Goal: Communication & Community: Answer question/provide support

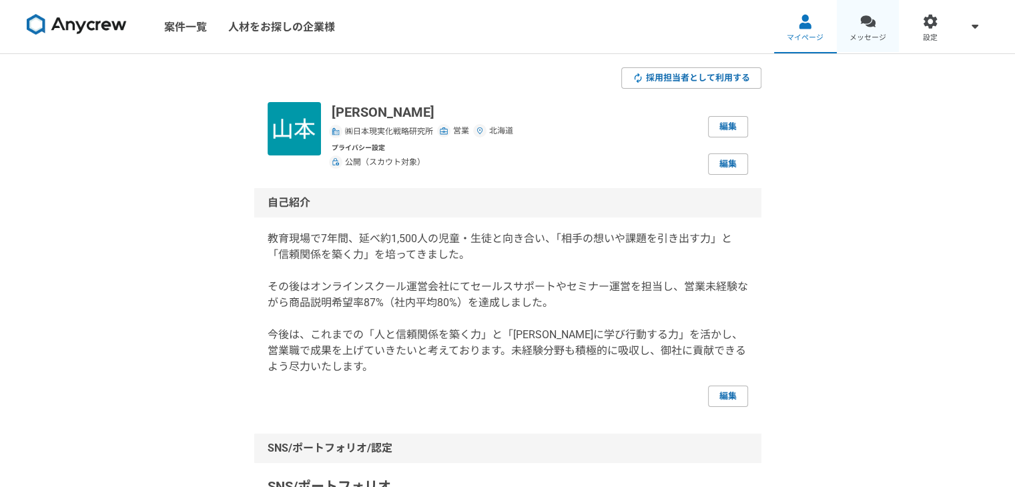
click at [862, 23] on div at bounding box center [867, 21] width 15 height 15
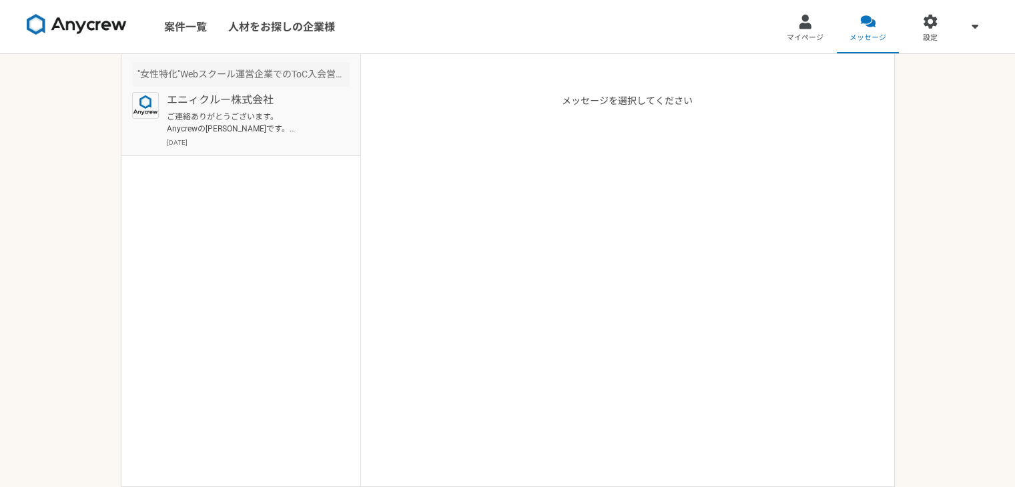
click at [274, 111] on p "ご連絡ありがとうございます。 Anycrewの齊藤です。 それでは一度オンラインにて、クライアント様の情報や、現在のご状況などヒアリングさせていただければと思…" at bounding box center [249, 123] width 165 height 24
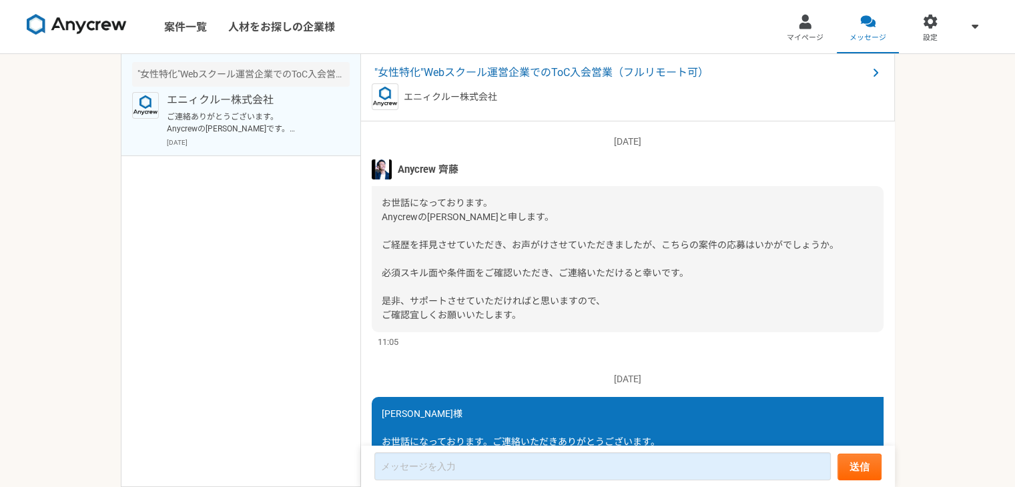
scroll to position [341, 0]
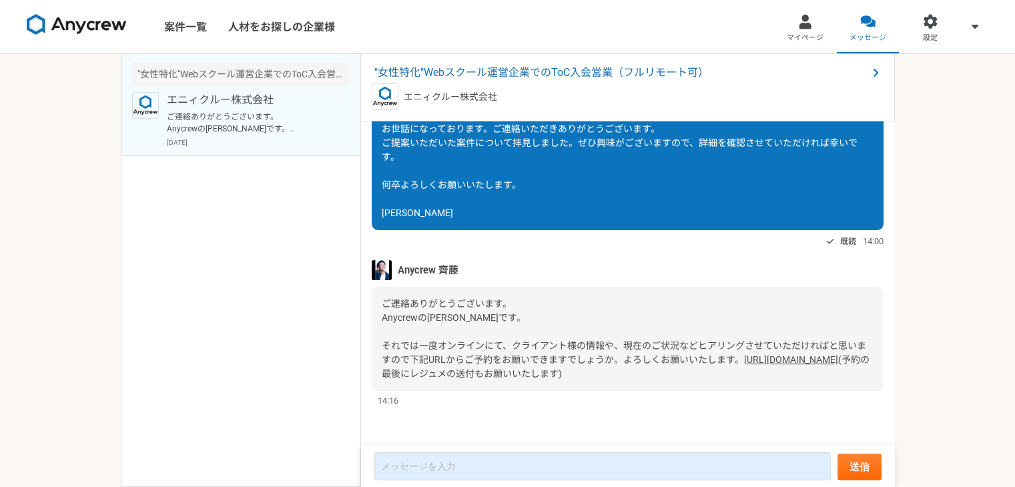
click at [744, 361] on link "[URL][DOMAIN_NAME]" at bounding box center [791, 359] width 94 height 11
click at [821, 19] on link "マイページ" at bounding box center [805, 26] width 63 height 53
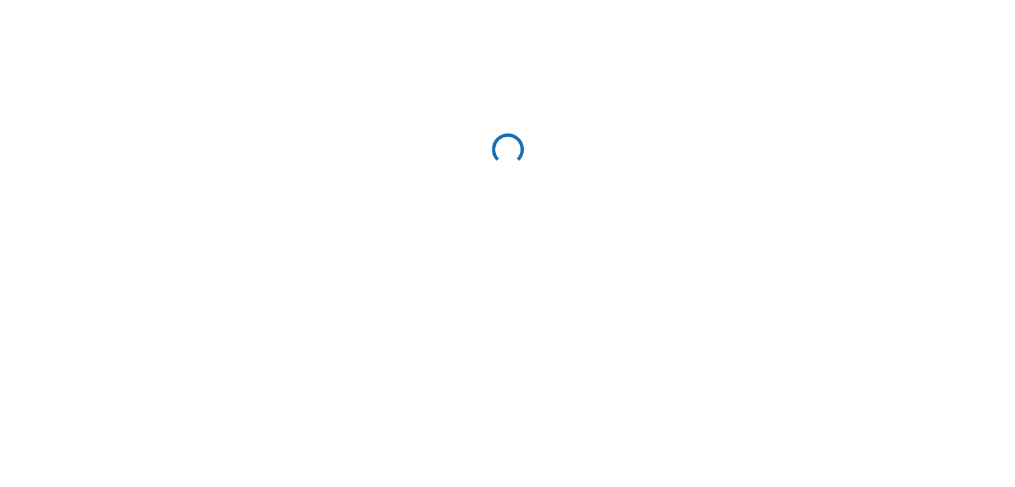
click at [809, 19] on html at bounding box center [507, 152] width 1015 height 304
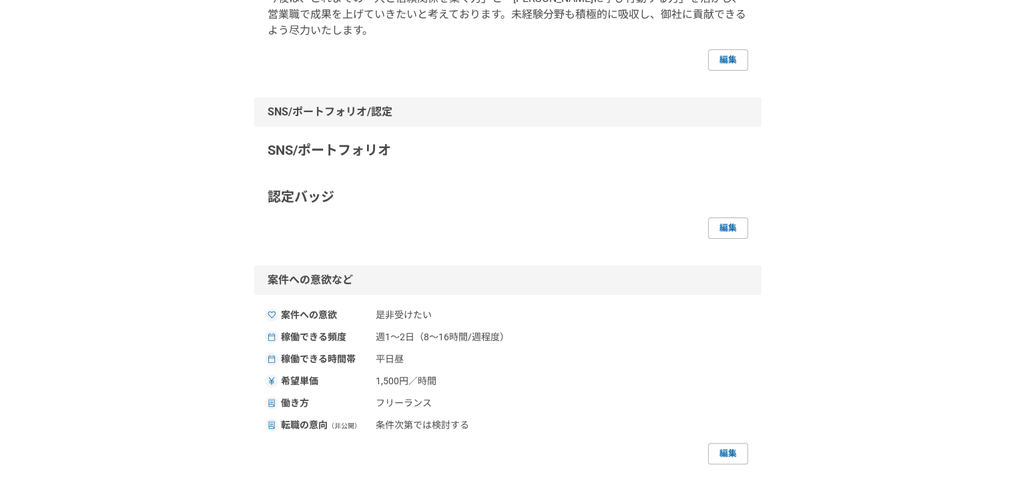
scroll to position [3, 0]
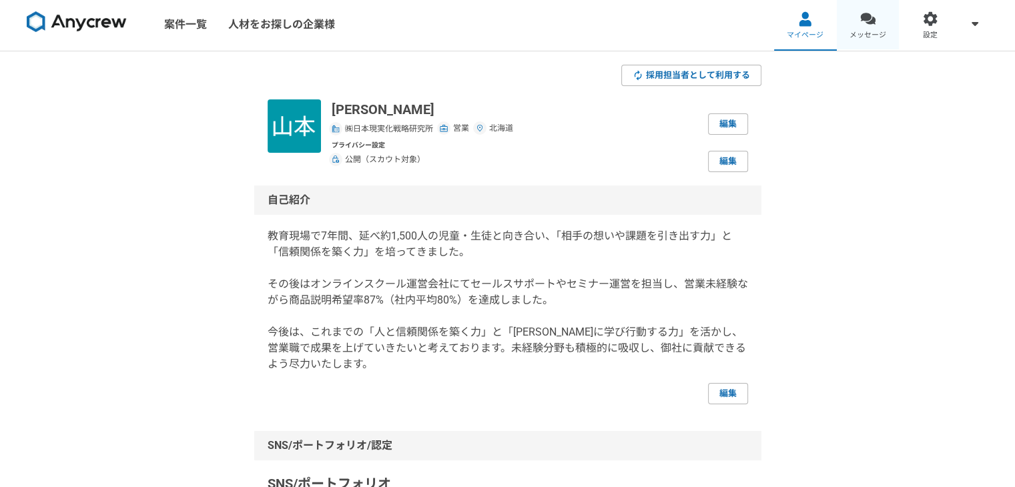
click at [862, 25] on div at bounding box center [867, 18] width 15 height 15
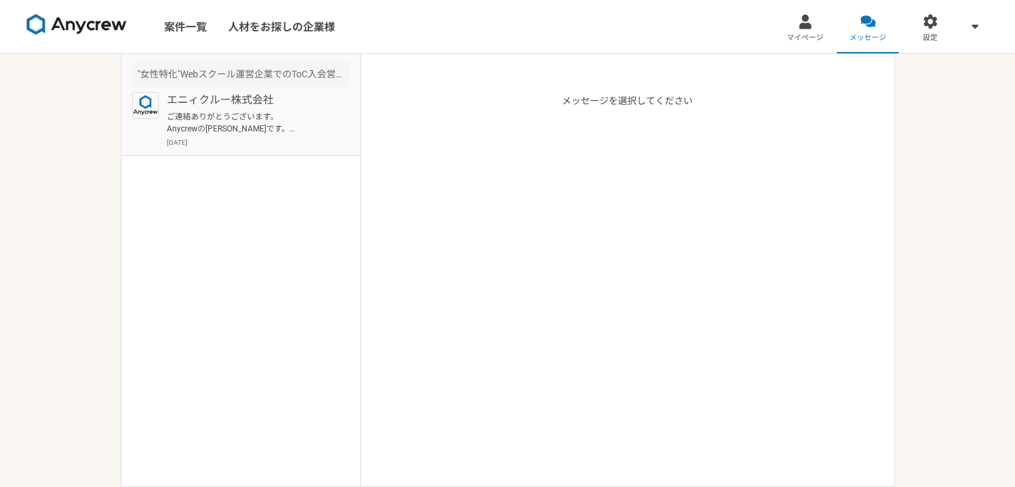
click at [264, 118] on p "ご連絡ありがとうございます。 Anycrewの齊藤です。 それでは一度オンラインにて、クライアント様の情報や、現在のご状況などヒアリングさせていただければと思…" at bounding box center [249, 123] width 165 height 24
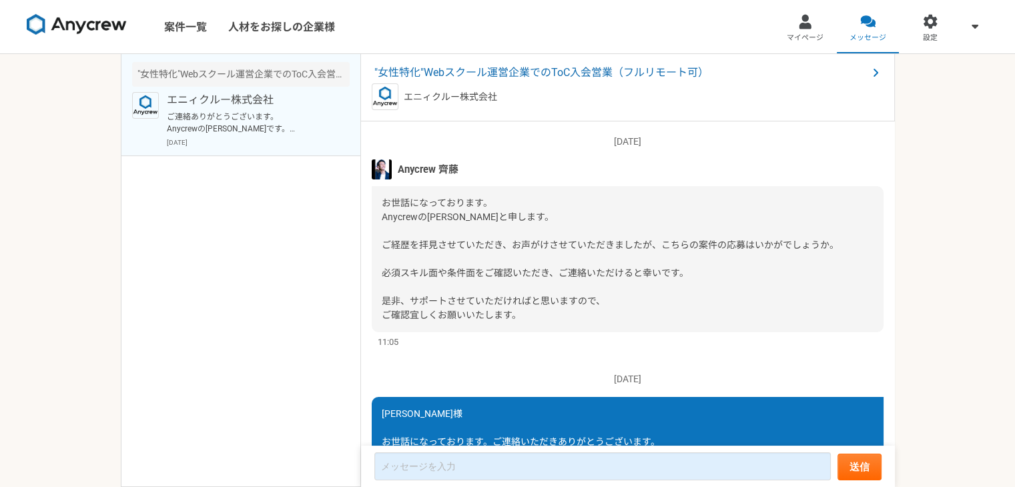
scroll to position [341, 0]
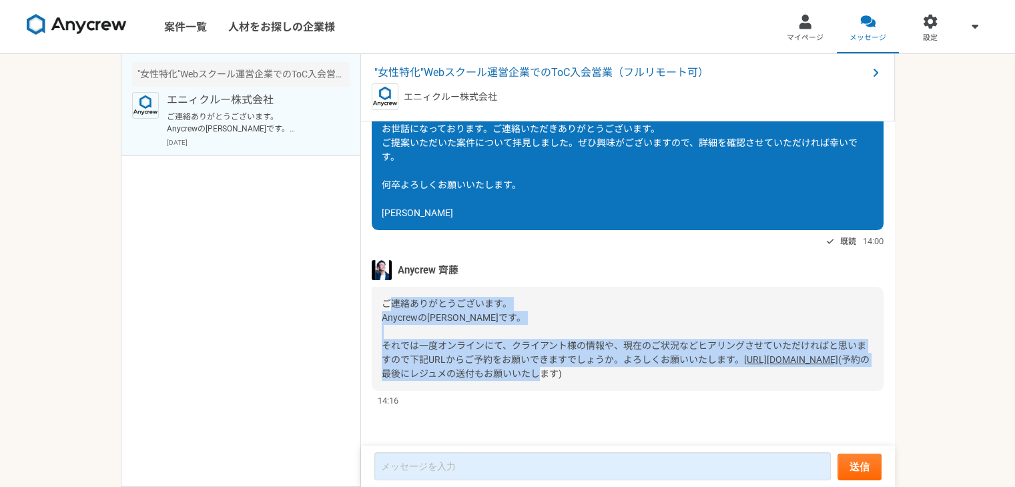
drag, startPoint x: 386, startPoint y: 273, endPoint x: 561, endPoint y: 368, distance: 198.8
click at [561, 368] on div "ご連絡ありがとうございます。 Anycrewの齊藤です。 それでは一度オンラインにて、クライアント様の情報や、現在のご状況などヒアリングさせていただければと思…" at bounding box center [628, 339] width 512 height 104
click at [436, 298] on span "ご連絡ありがとうございます。 Anycrewの[PERSON_NAME]です。 それでは一度オンラインにて、クライアント様の情報や、現在のご状況などヒアリング…" at bounding box center [624, 331] width 484 height 67
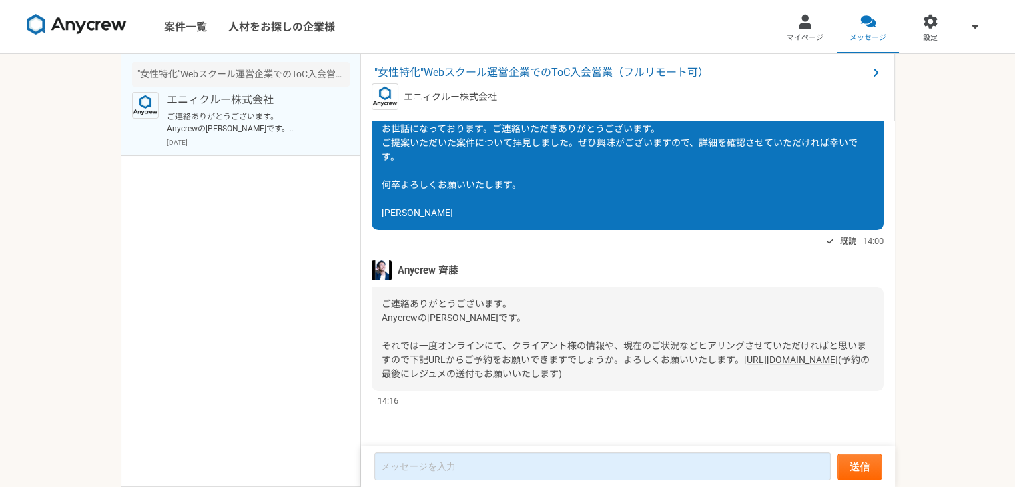
drag, startPoint x: 382, startPoint y: 276, endPoint x: 640, endPoint y: 377, distance: 277.1
click at [640, 377] on div "ご連絡ありがとうございます。 Anycrewの齊藤です。 それでは一度オンラインにて、クライアント様の情報や、現在のご状況などヒアリングさせていただければと思…" at bounding box center [628, 339] width 512 height 104
copy div "ご連絡ありがとうございます。 Anycrewの齊藤です。 それでは一度オンラインにて、クライアント様の情報や、現在のご状況などヒアリングさせていただければと思…"
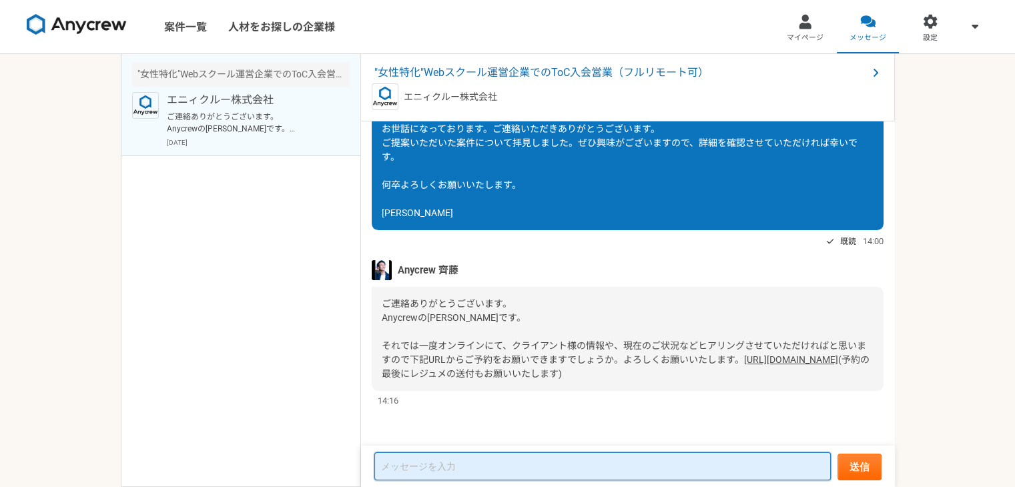
click at [432, 470] on textarea at bounding box center [602, 466] width 456 height 28
paste textarea "齊藤様 ご連絡ありがとうございます。 ご案内いただいたURLより予約を完了し、あわせて職務経歴書も送付いたしました。 当日はどうぞよろしくお願いいたします。 …"
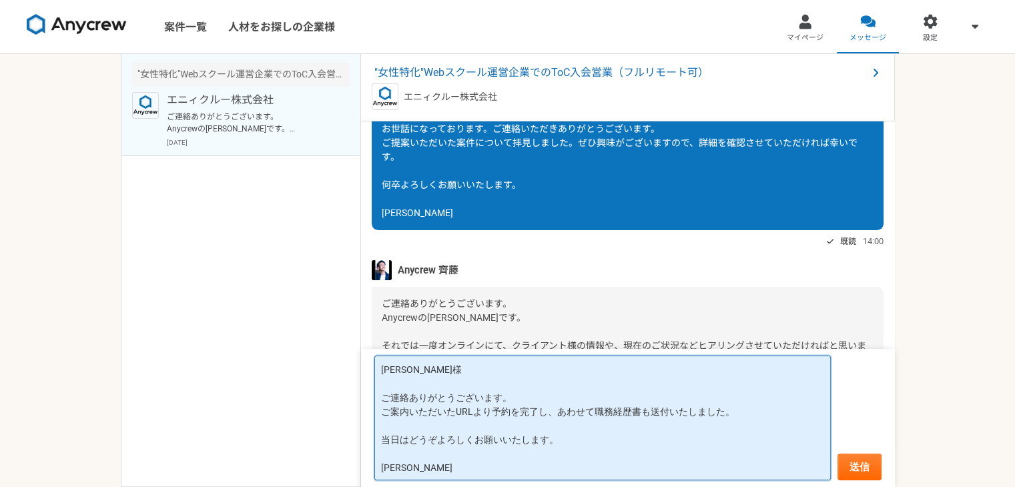
click at [464, 424] on textarea "齊藤様 ご連絡ありがとうございます。 ご案内いただいたURLより予約を完了し、あわせて職務経歴書も送付いたしました。 当日はどうぞよろしくお願いいたします。 …" at bounding box center [602, 418] width 456 height 125
type textarea "[PERSON_NAME]様 ご連絡ありがとうございます。 ご案内いただいたURLより予約を完了し、あわせて職務経歴書も送付いたしました。 お話しできることを…"
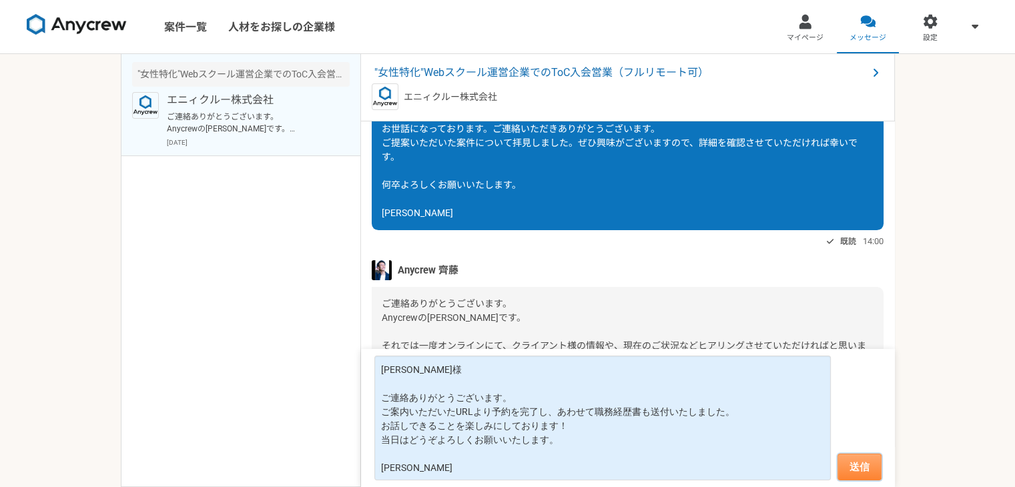
click at [849, 462] on button "送信" at bounding box center [859, 467] width 44 height 27
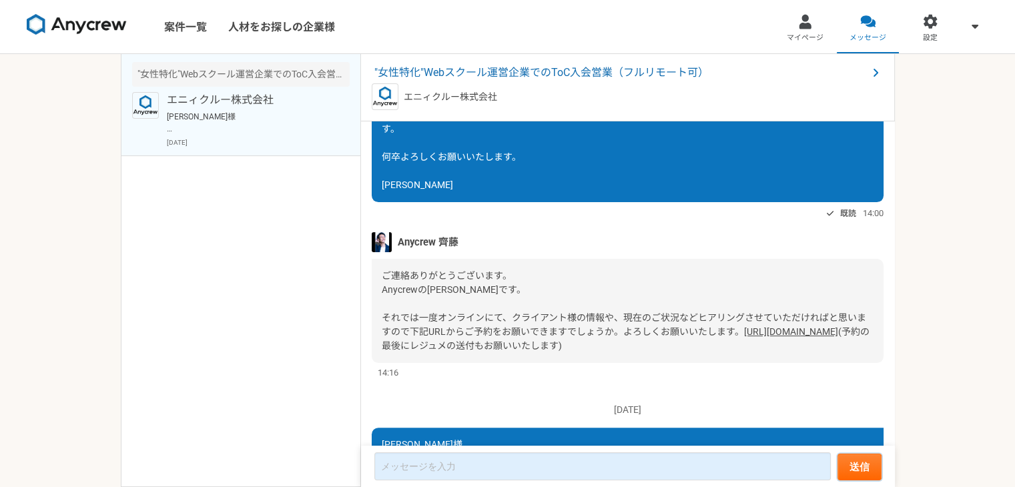
scroll to position [538, 0]
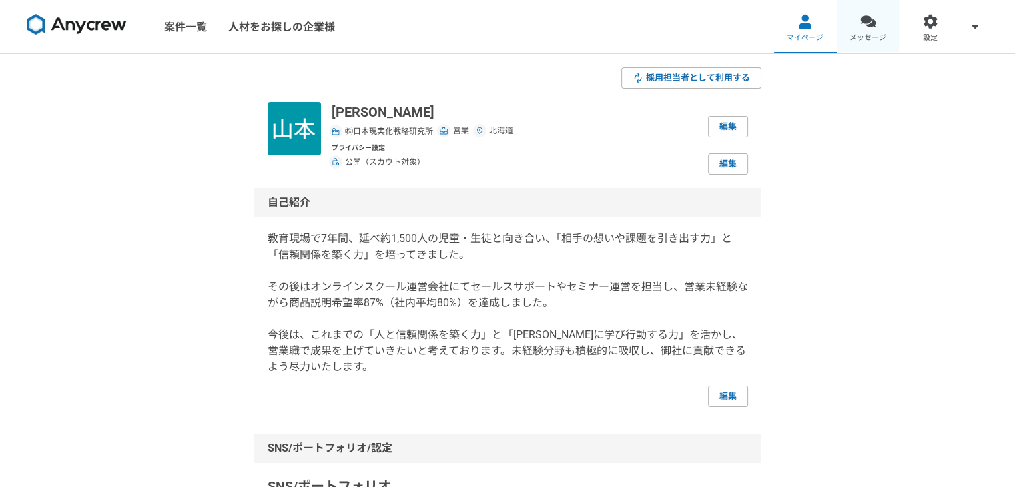
click at [869, 30] on link "メッセージ" at bounding box center [868, 26] width 63 height 53
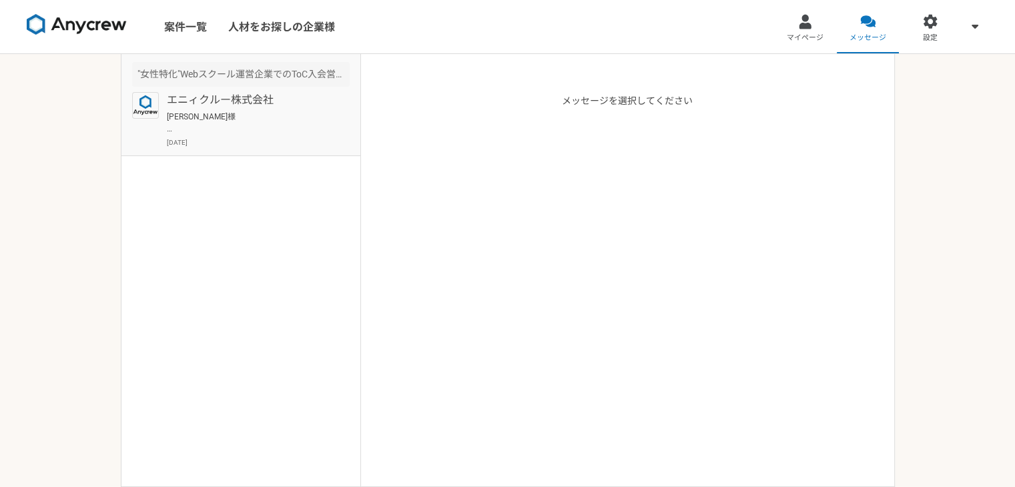
click at [193, 94] on p "エニィクルー株式会社" at bounding box center [249, 100] width 165 height 16
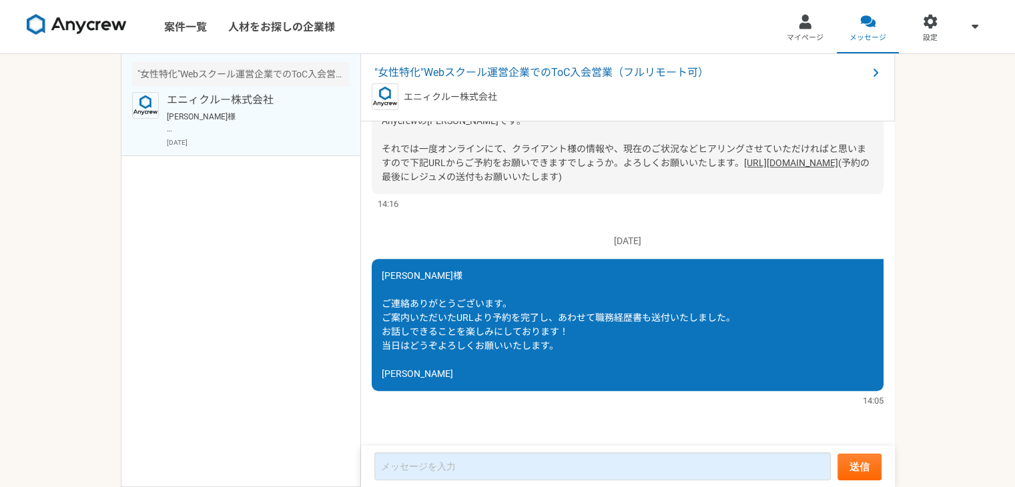
scroll to position [338, 0]
